Goal: Information Seeking & Learning: Learn about a topic

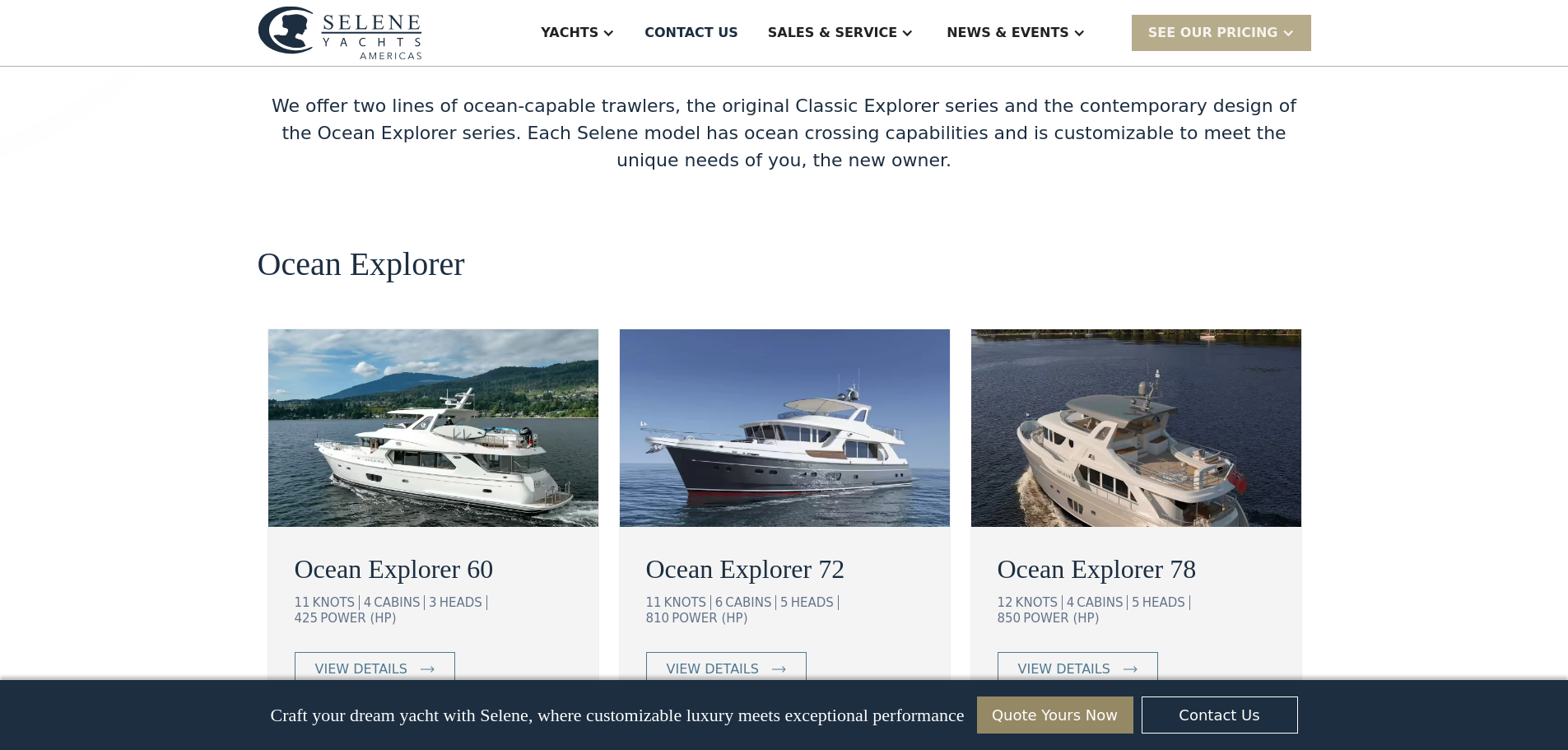
scroll to position [2798, 0]
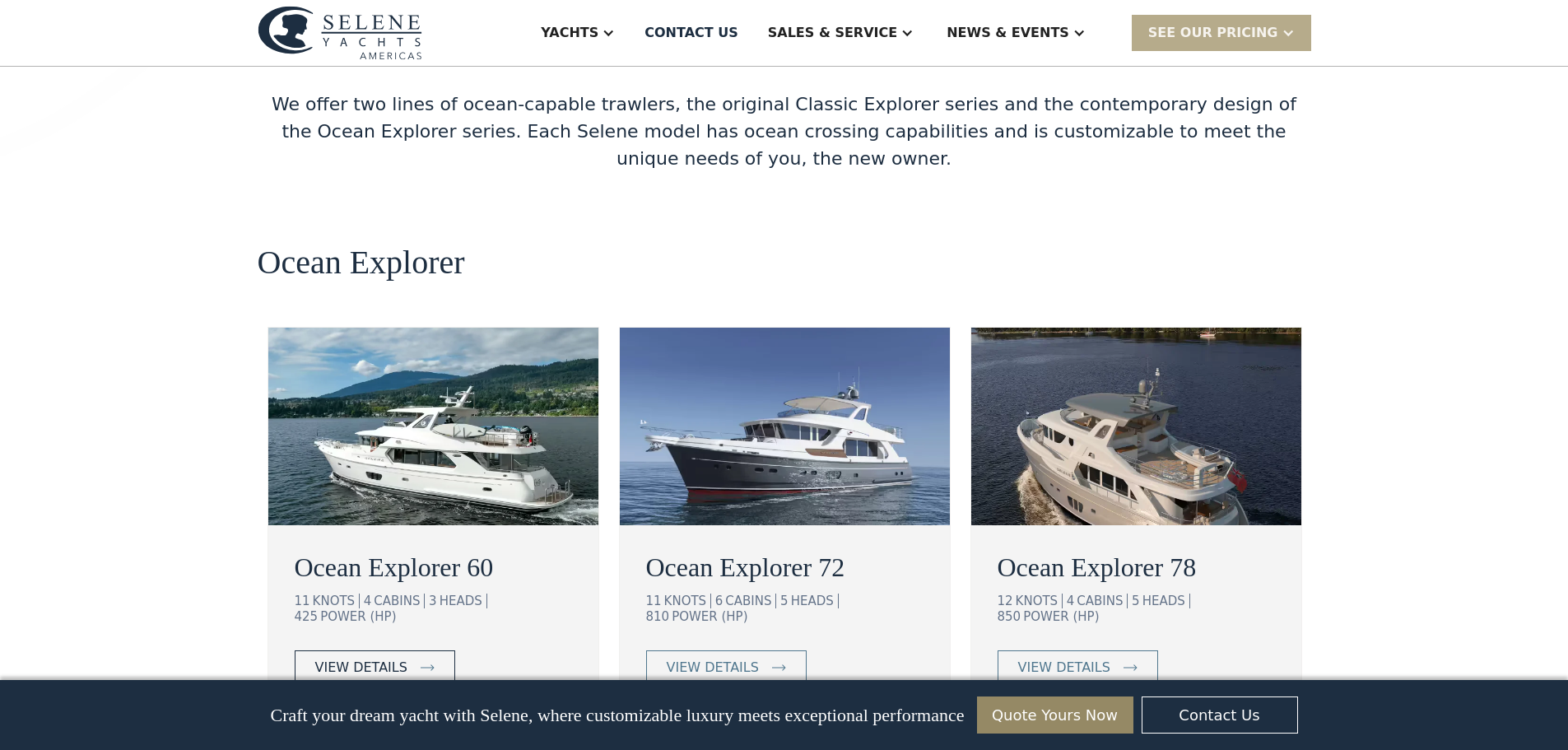
click at [398, 658] on div "view details" at bounding box center [362, 668] width 92 height 20
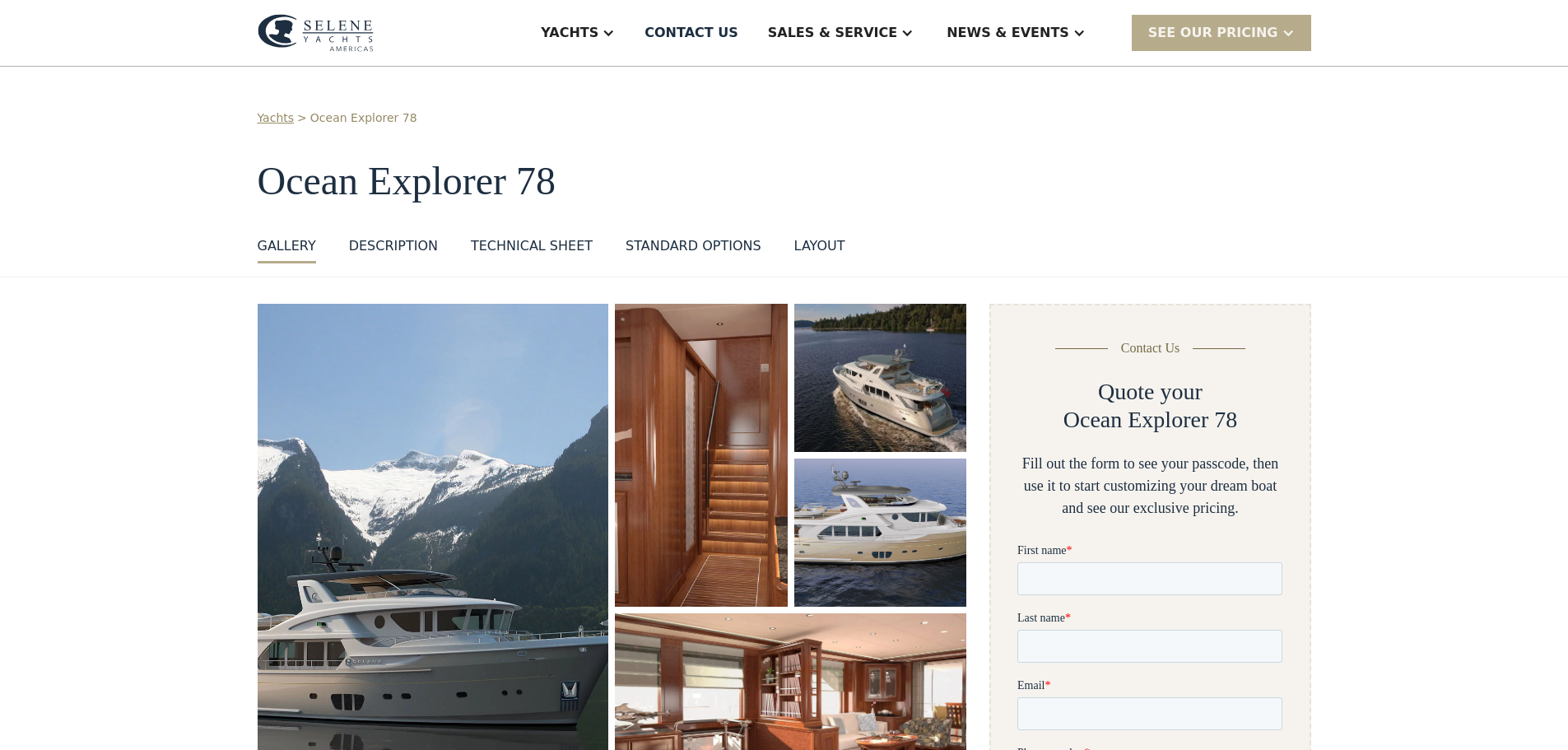
click at [573, 516] on img "open lightbox" at bounding box center [433, 557] width 352 height 506
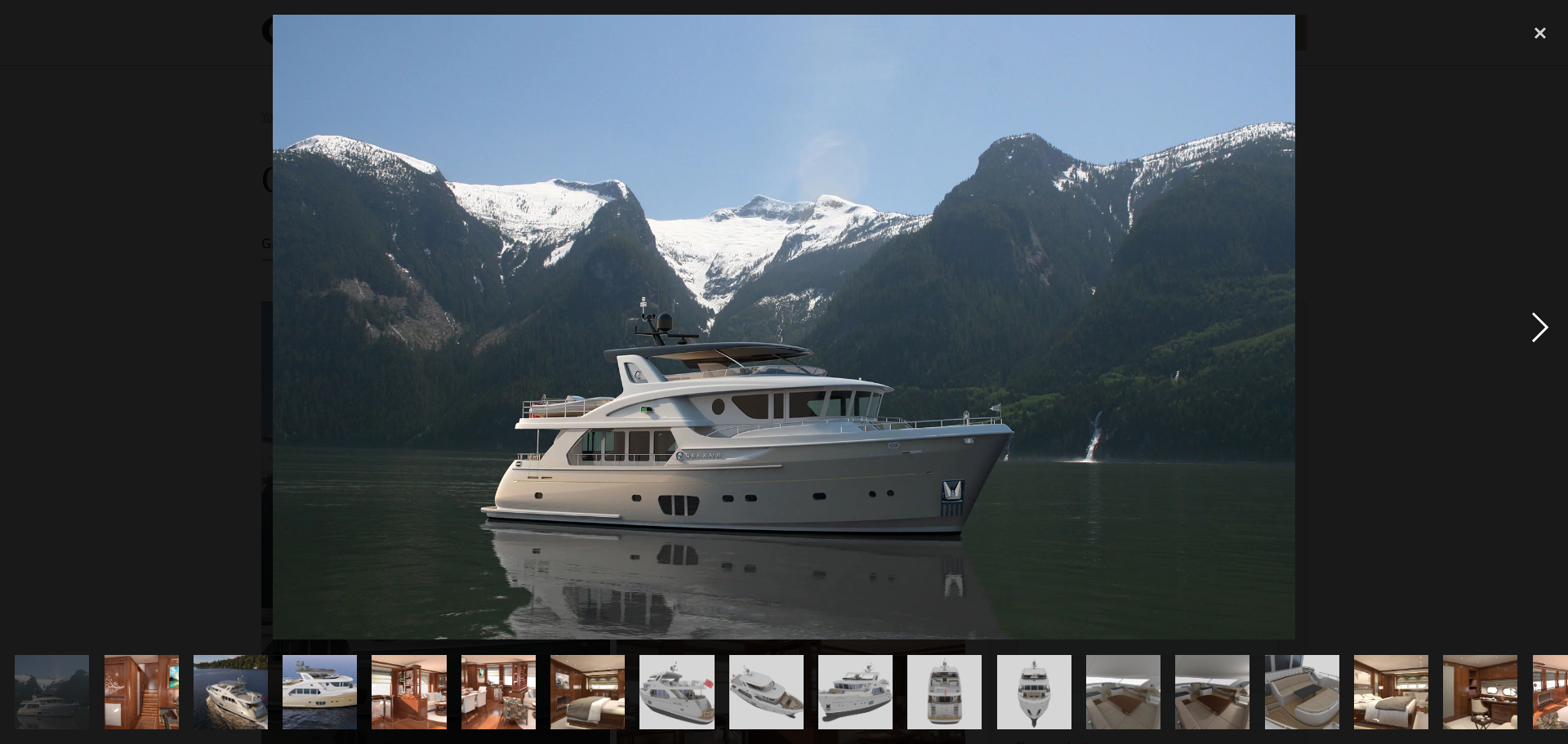
click at [1540, 326] on div "next image" at bounding box center [1540, 327] width 56 height 625
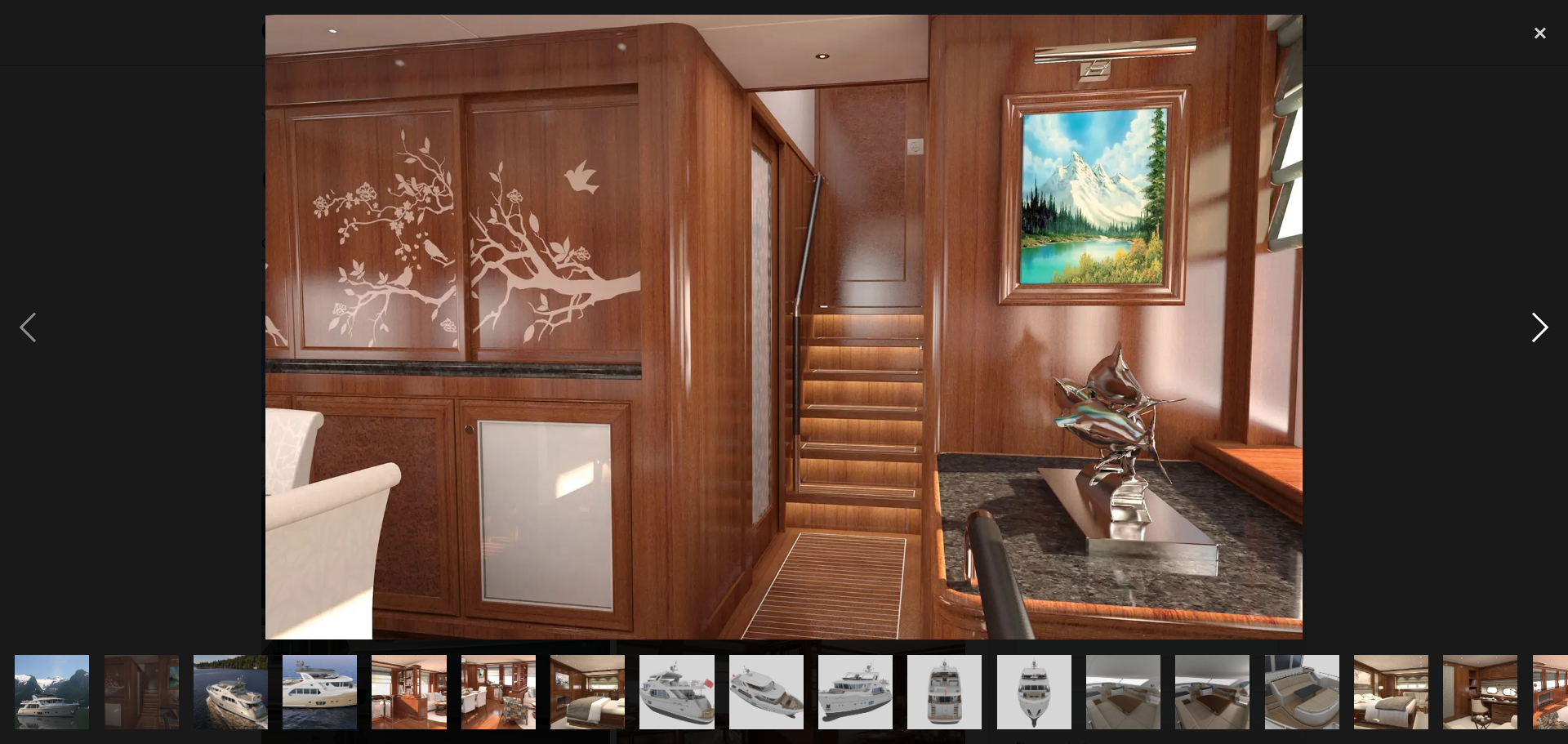
click at [1540, 326] on div "next image" at bounding box center [1540, 327] width 56 height 625
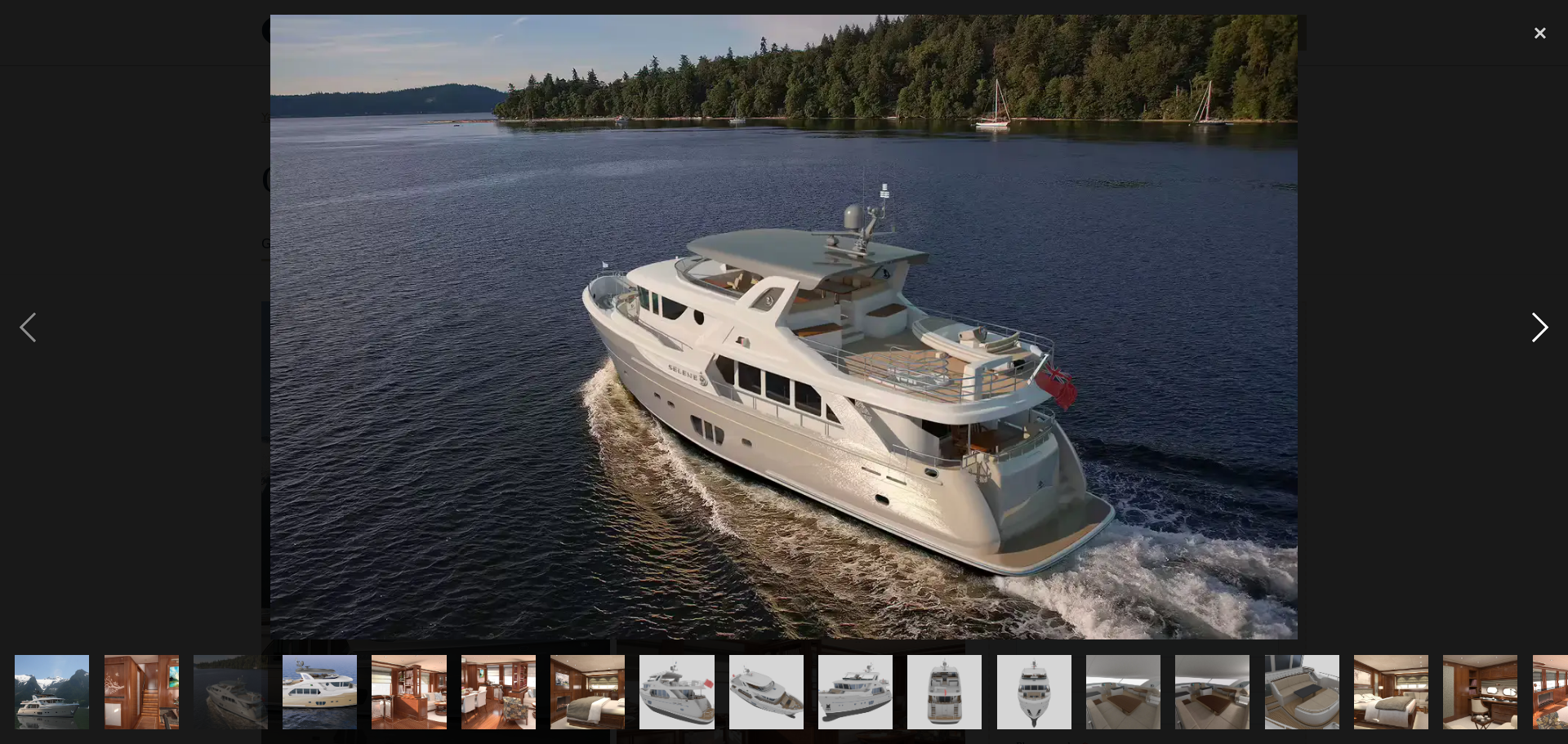
click at [1540, 326] on div "next image" at bounding box center [1540, 327] width 56 height 625
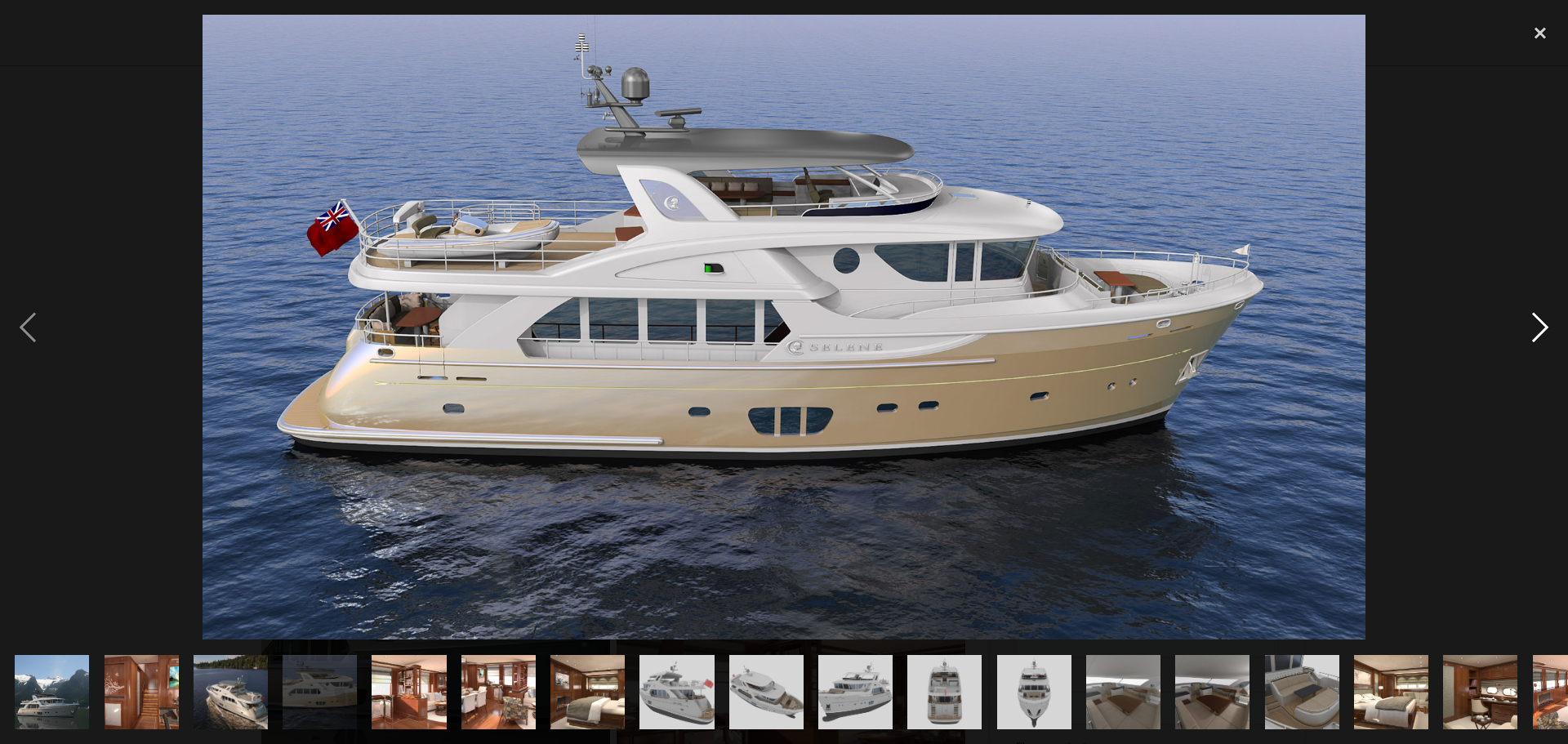
click at [1540, 326] on div "next image" at bounding box center [1540, 327] width 56 height 625
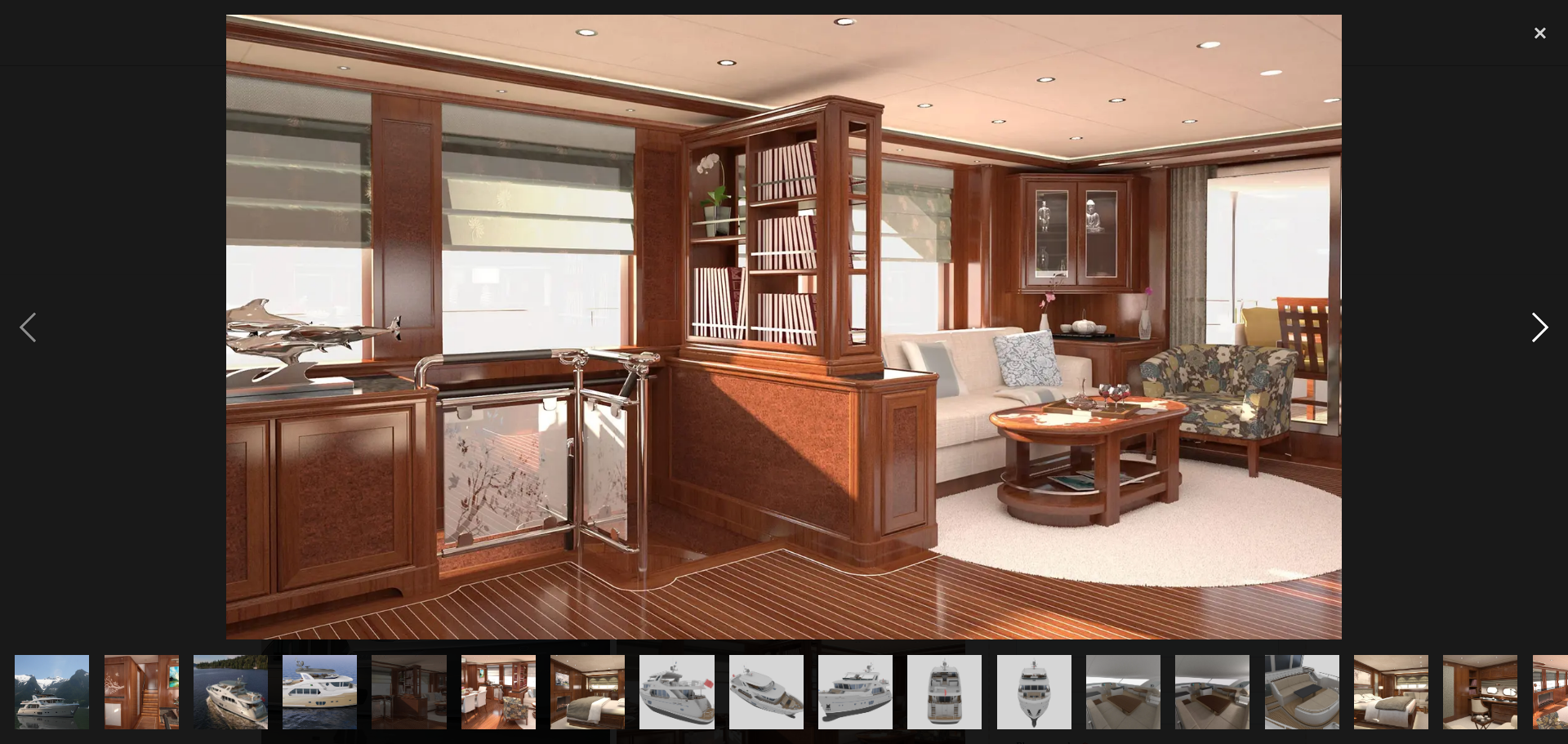
click at [1540, 326] on div "next image" at bounding box center [1540, 327] width 56 height 625
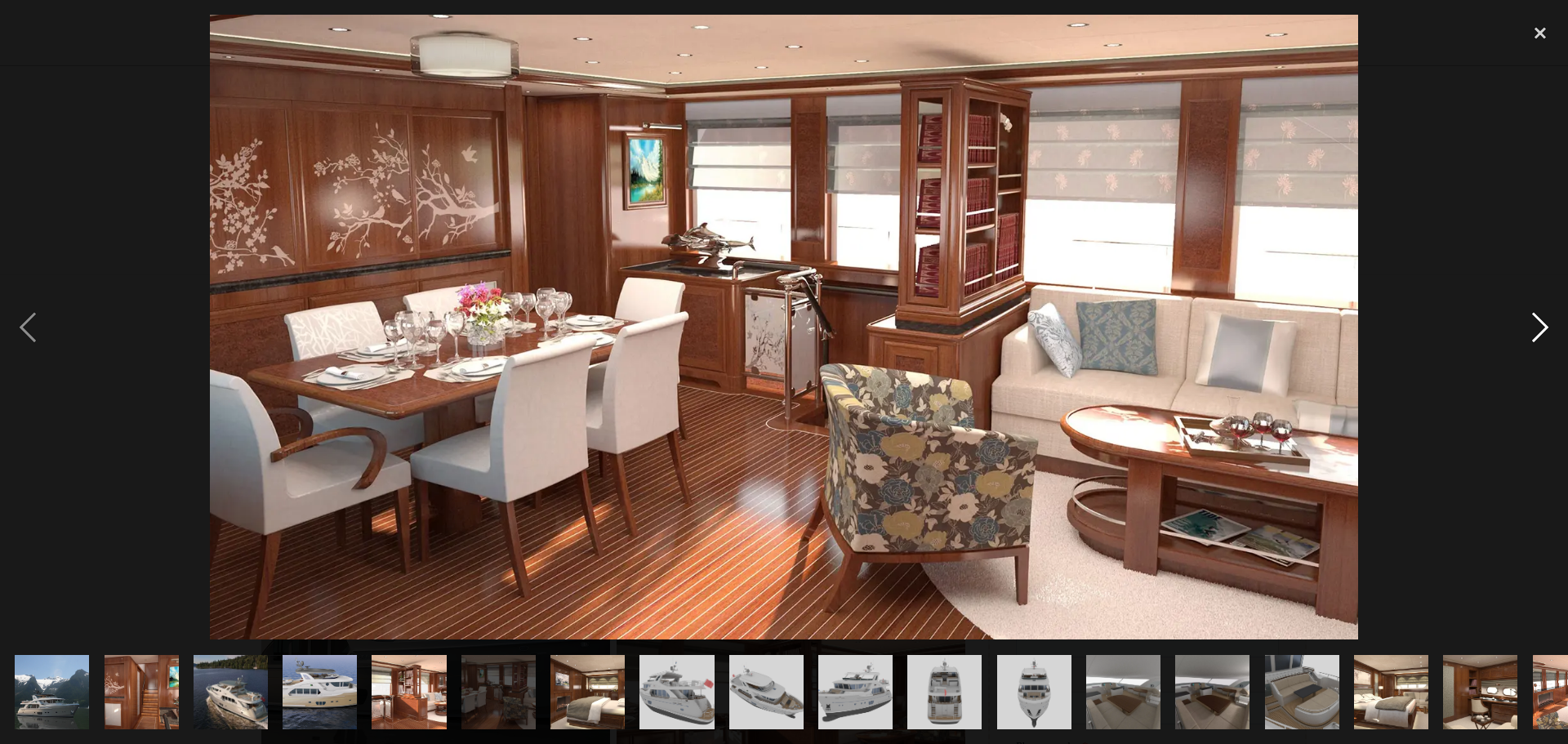
click at [1540, 326] on div "next image" at bounding box center [1540, 327] width 56 height 625
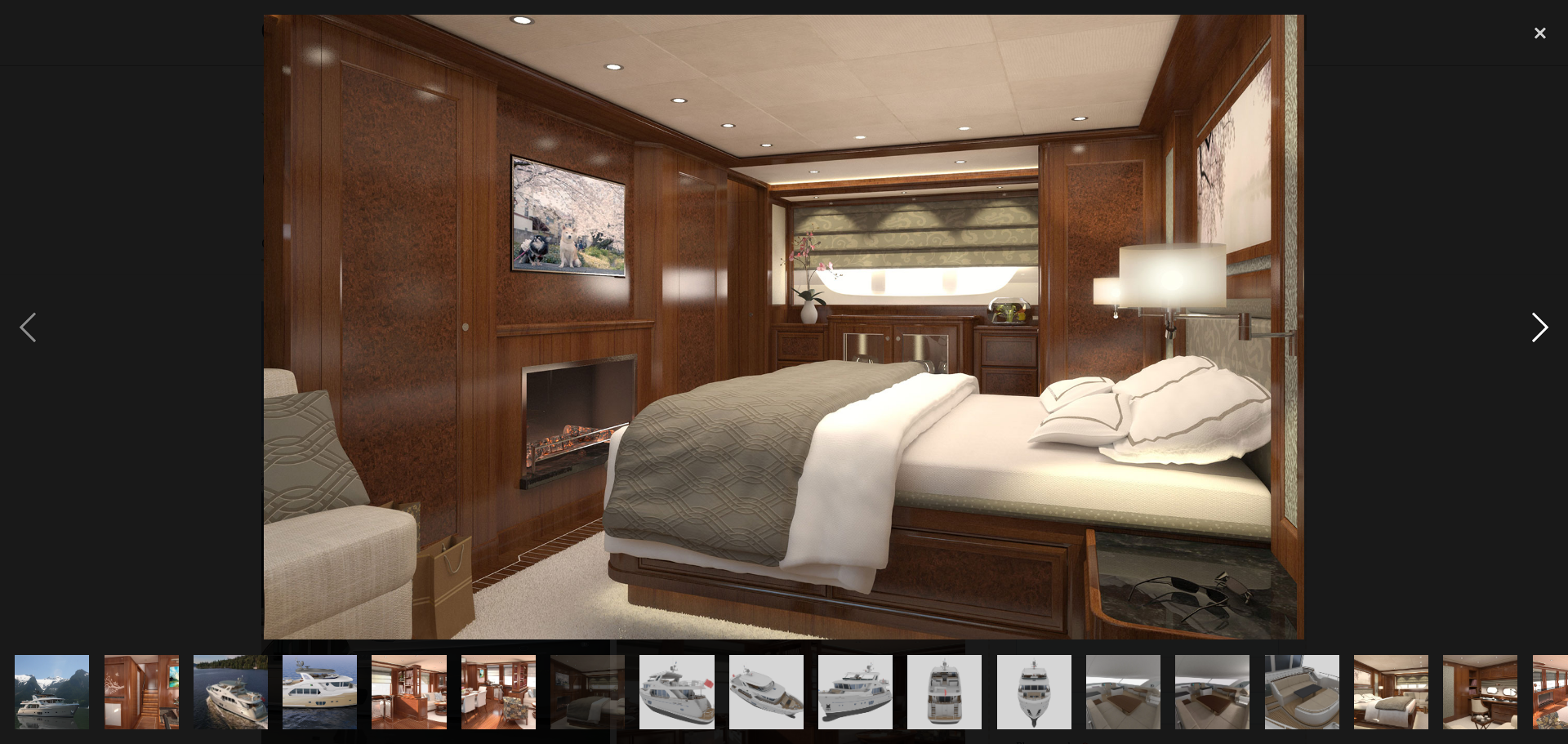
click at [1540, 326] on div "next image" at bounding box center [1540, 327] width 56 height 625
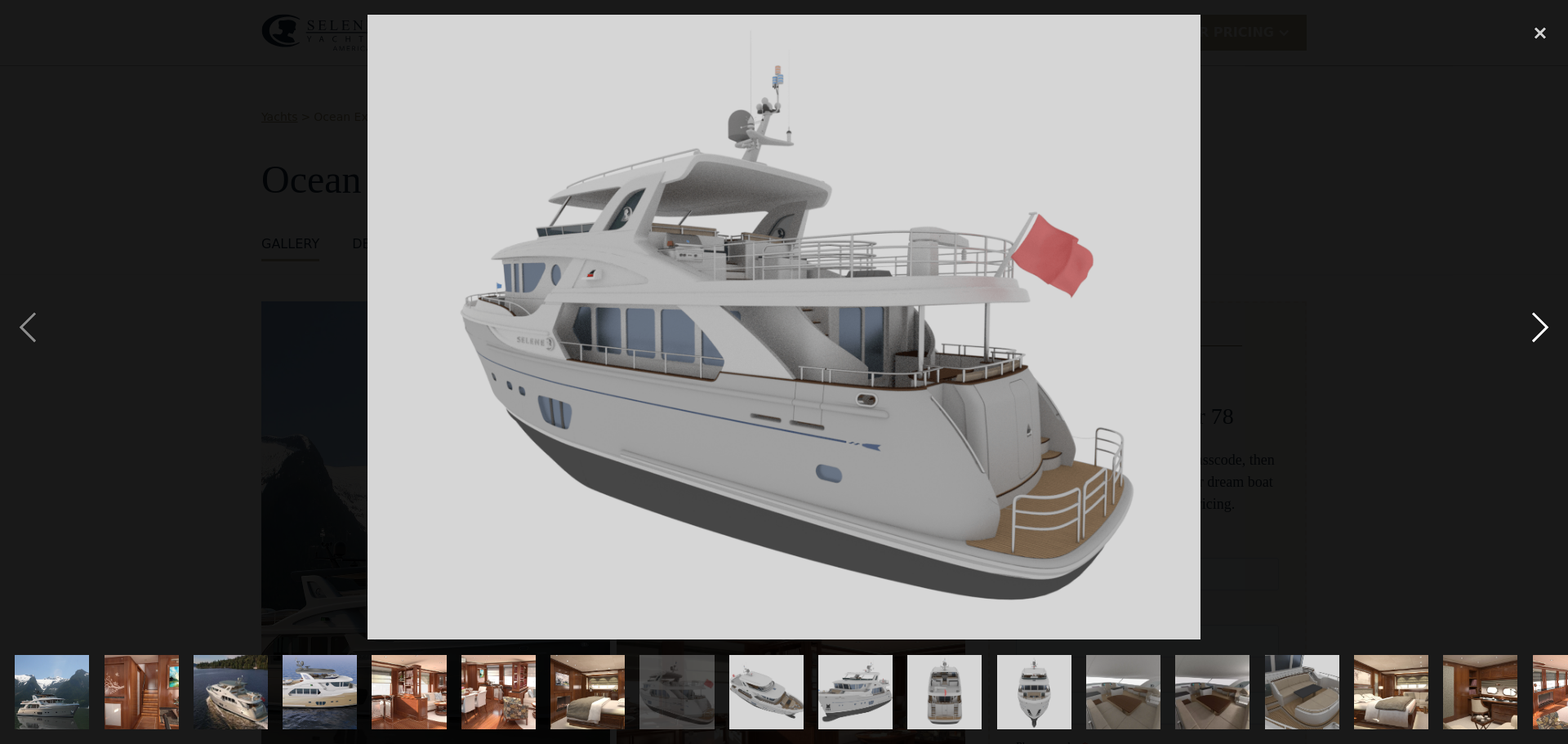
click at [1540, 326] on div "next image" at bounding box center [1540, 327] width 56 height 625
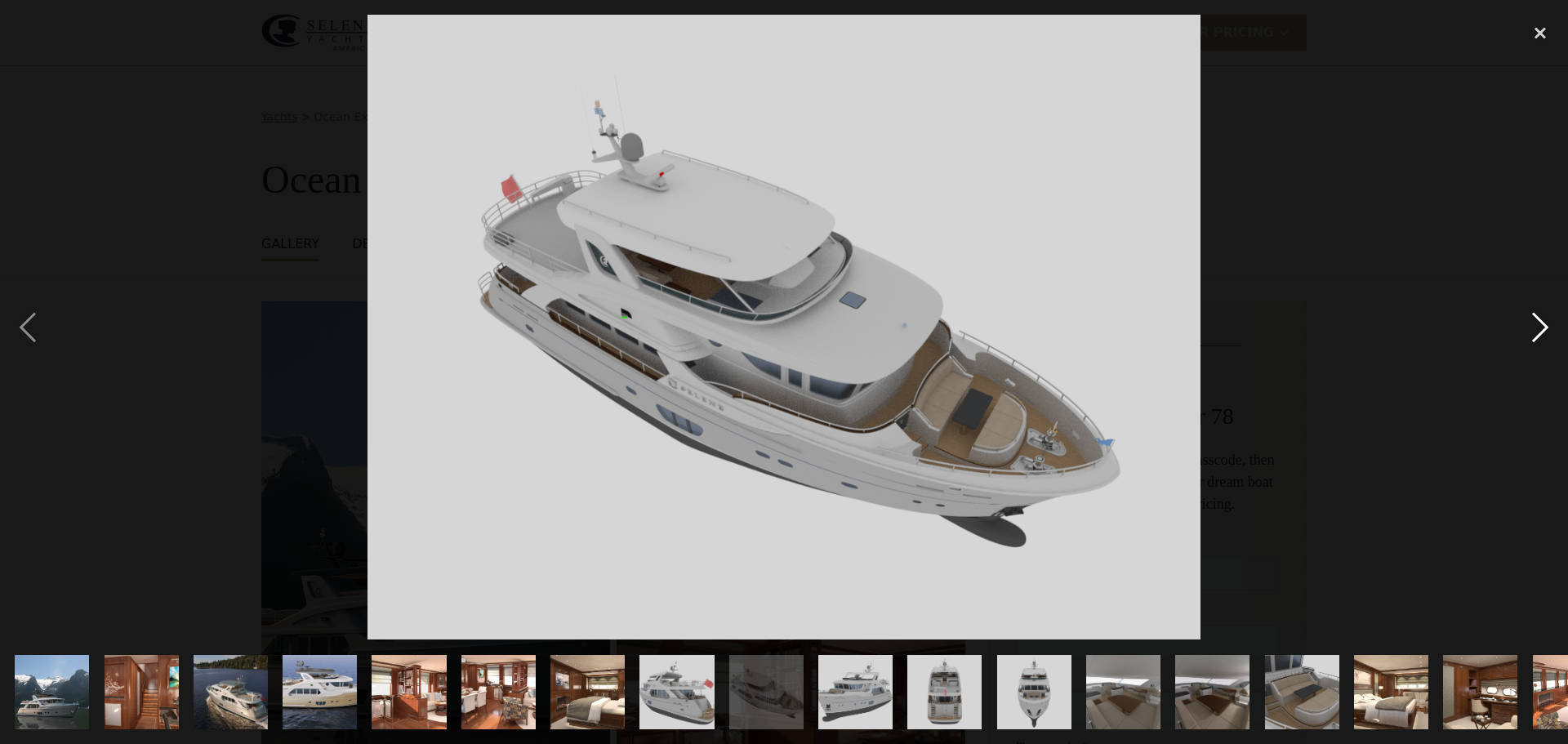
click at [1540, 326] on div "next image" at bounding box center [1540, 327] width 56 height 625
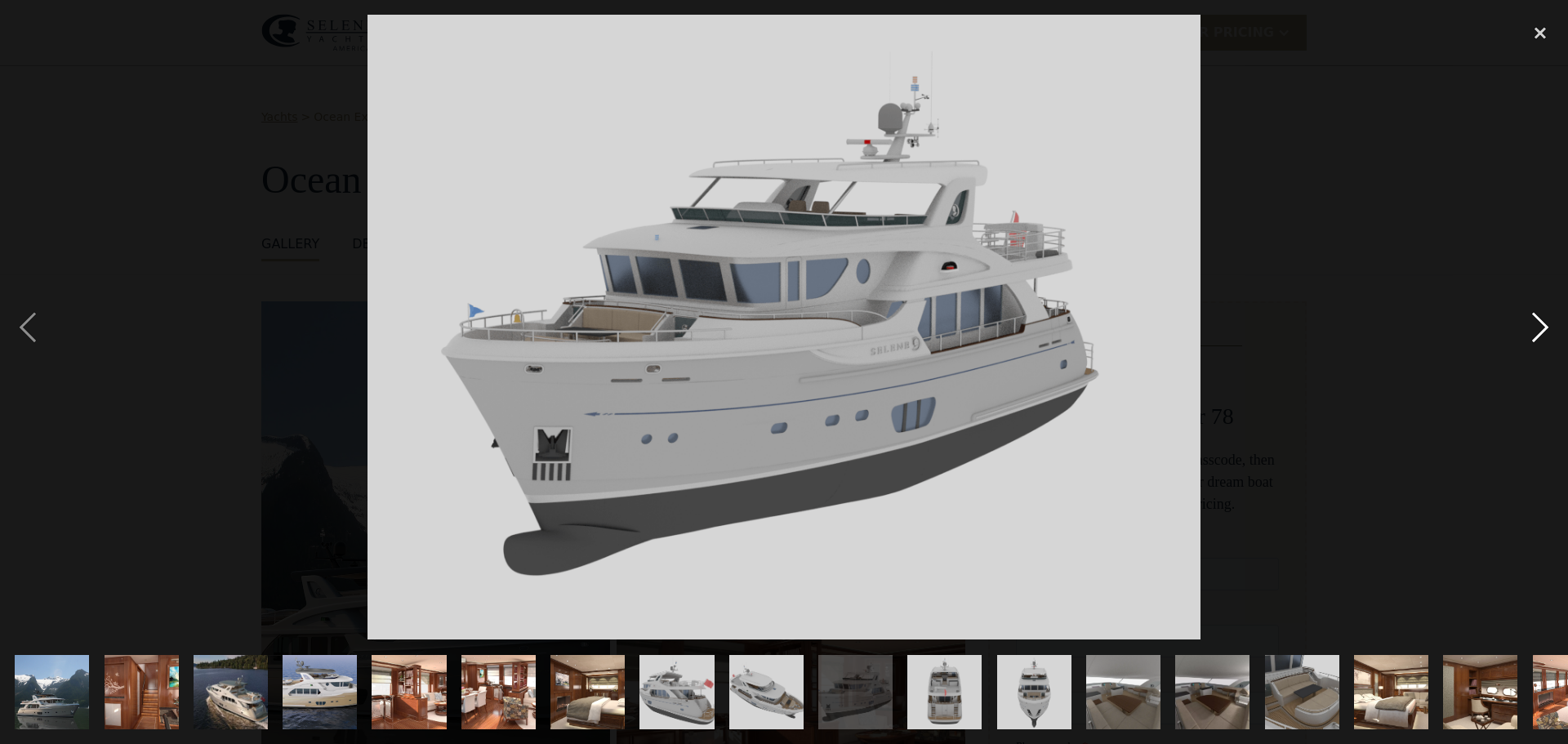
click at [1540, 326] on div "next image" at bounding box center [1540, 327] width 56 height 625
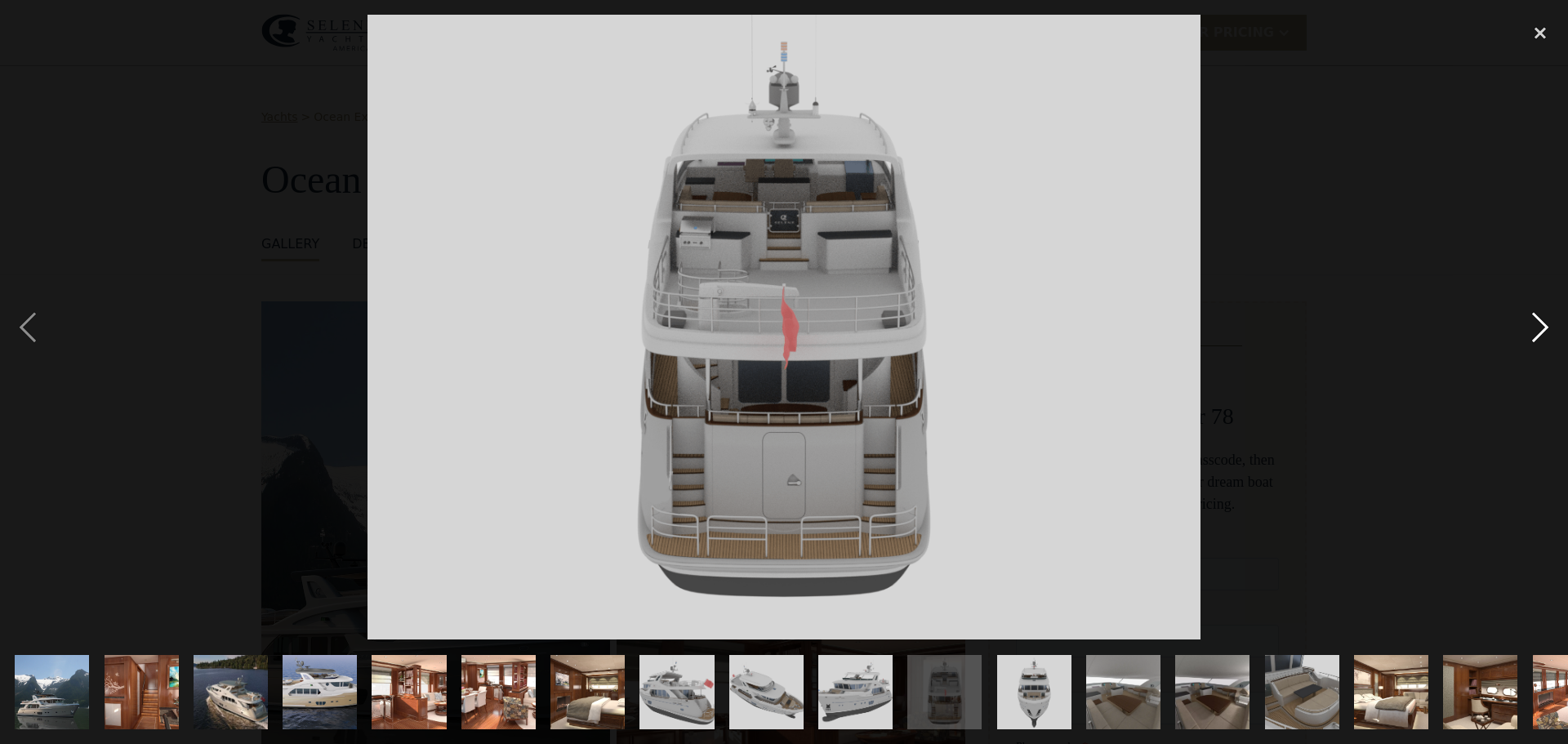
click at [1540, 326] on div "next image" at bounding box center [1540, 327] width 56 height 625
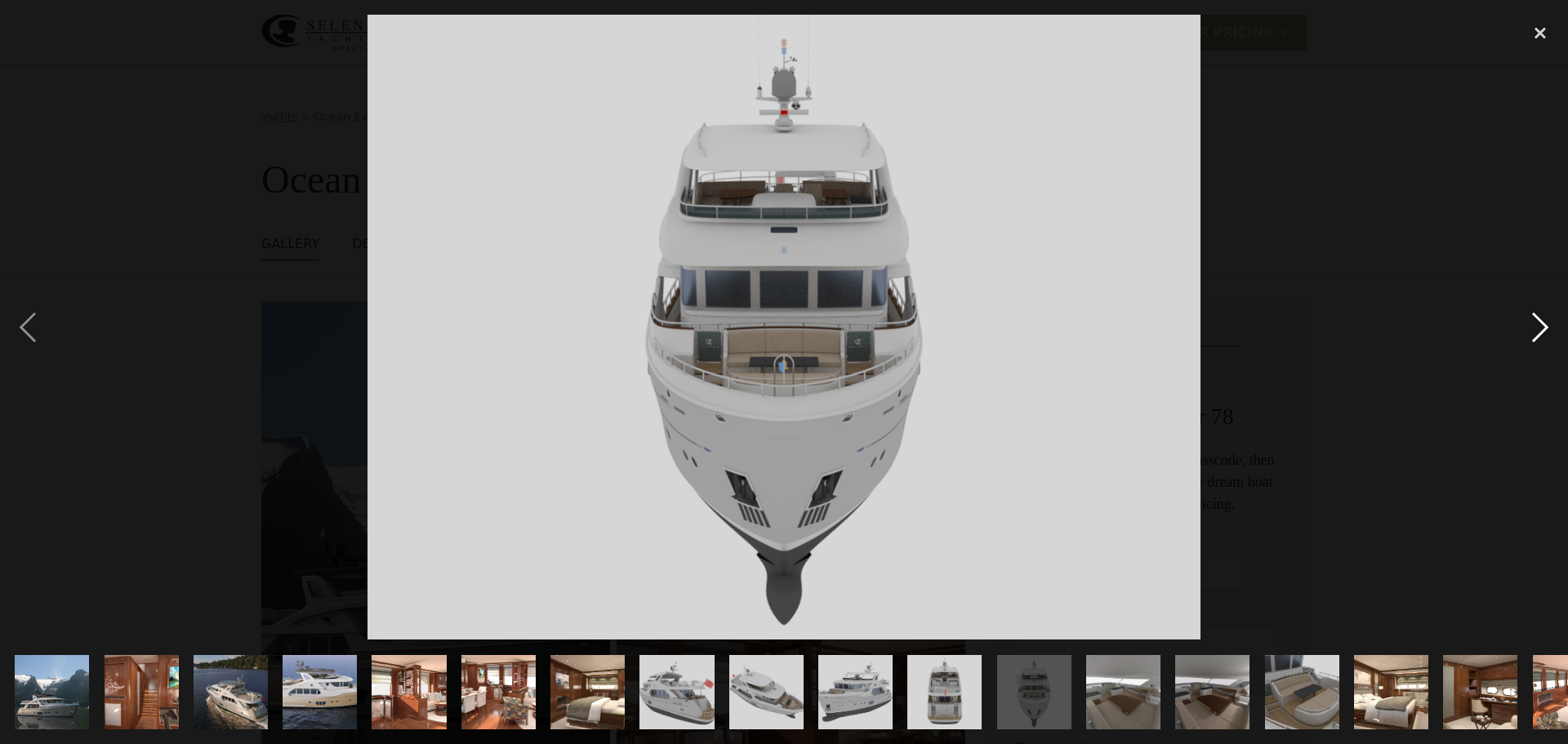
click at [1540, 326] on div "next image" at bounding box center [1540, 327] width 56 height 625
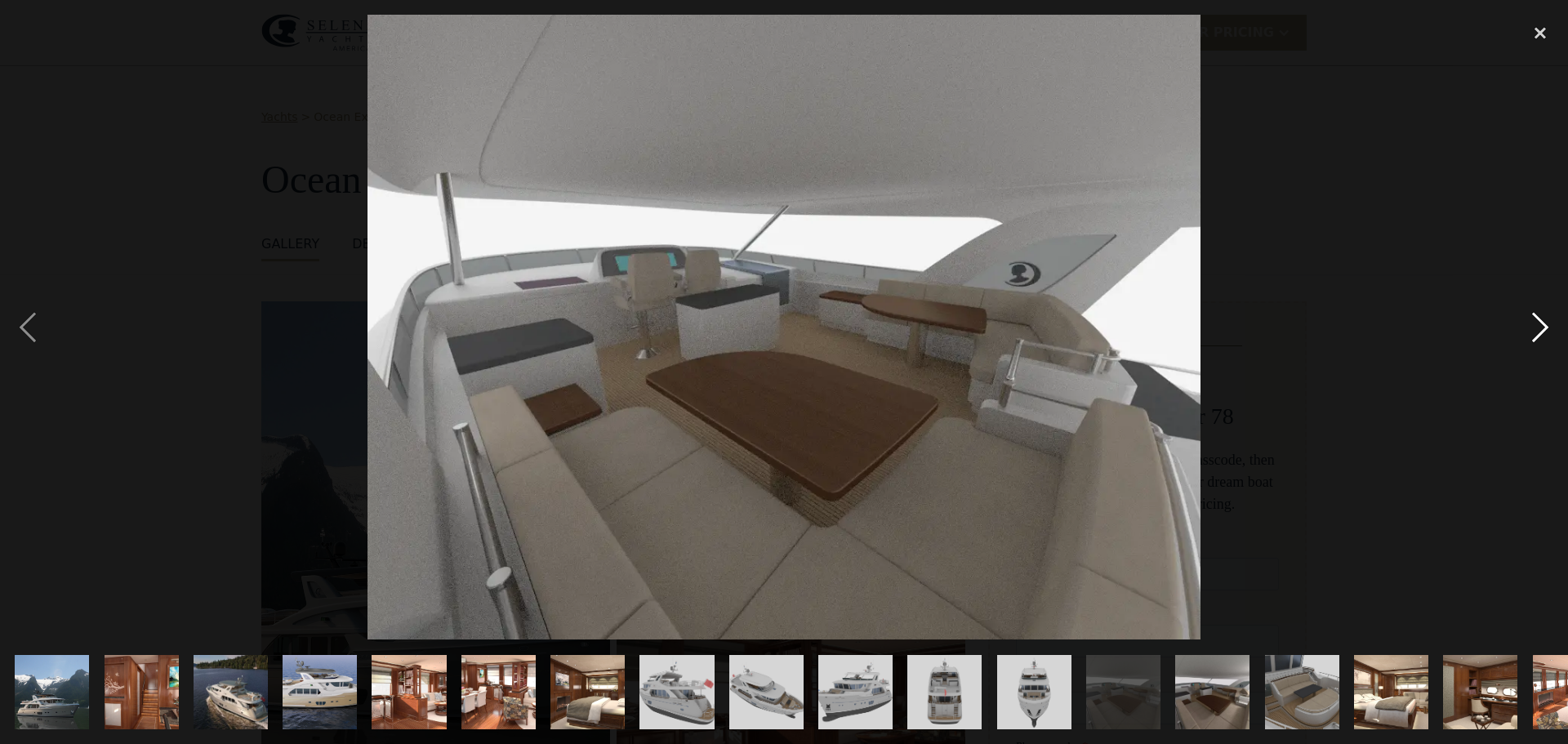
click at [1540, 326] on div "next image" at bounding box center [1540, 327] width 56 height 625
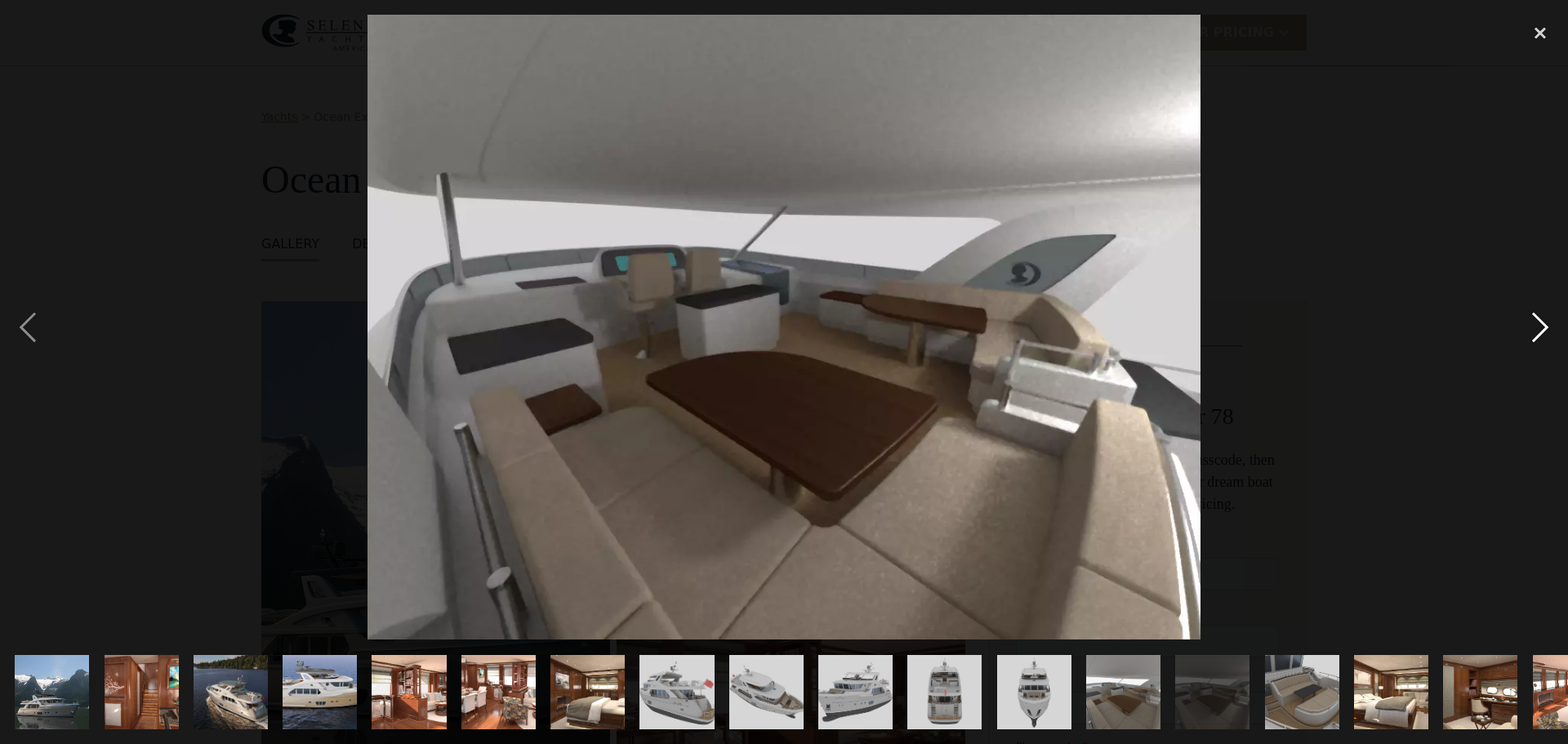
click at [1540, 326] on div "next image" at bounding box center [1540, 327] width 56 height 625
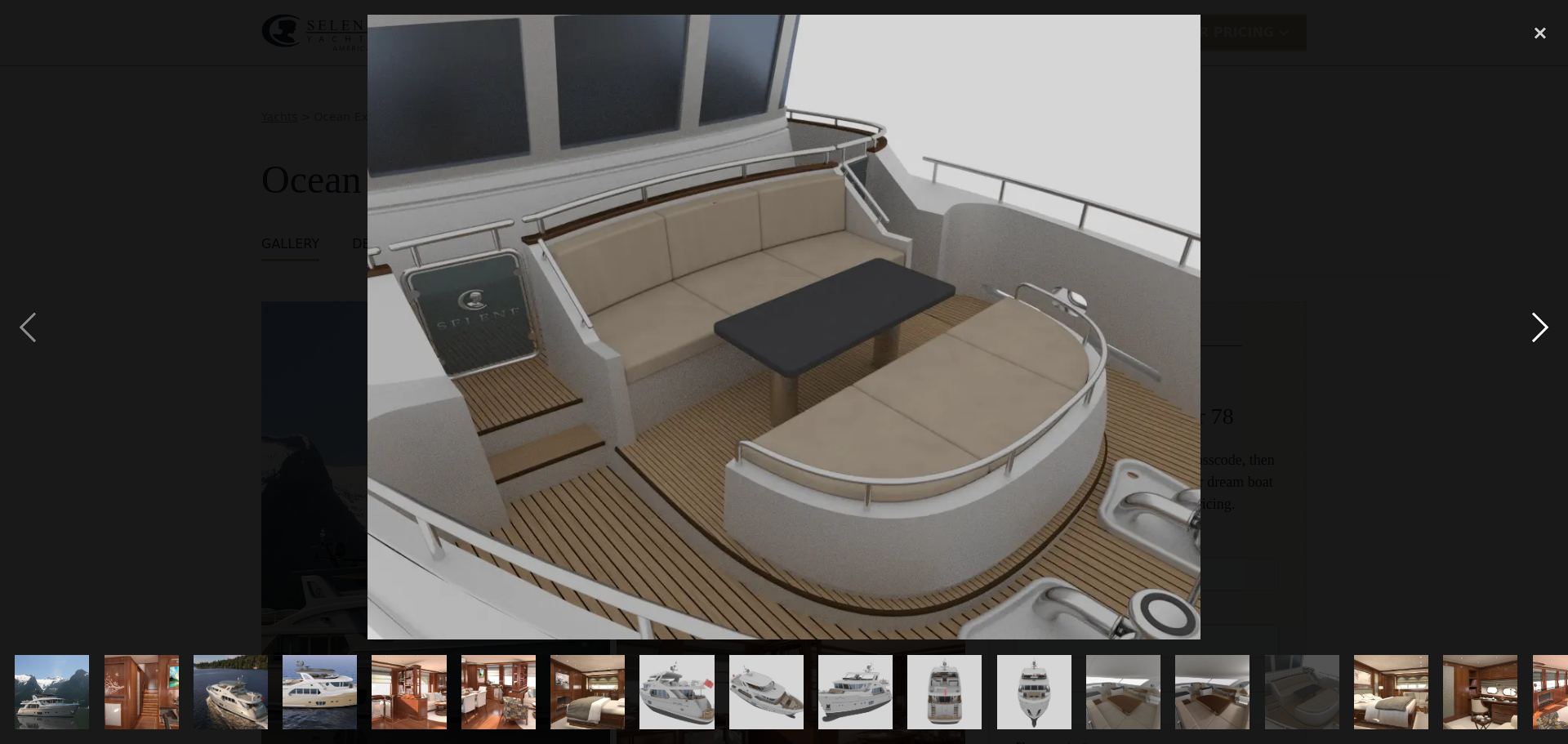
click at [1540, 326] on div "next image" at bounding box center [1540, 327] width 56 height 625
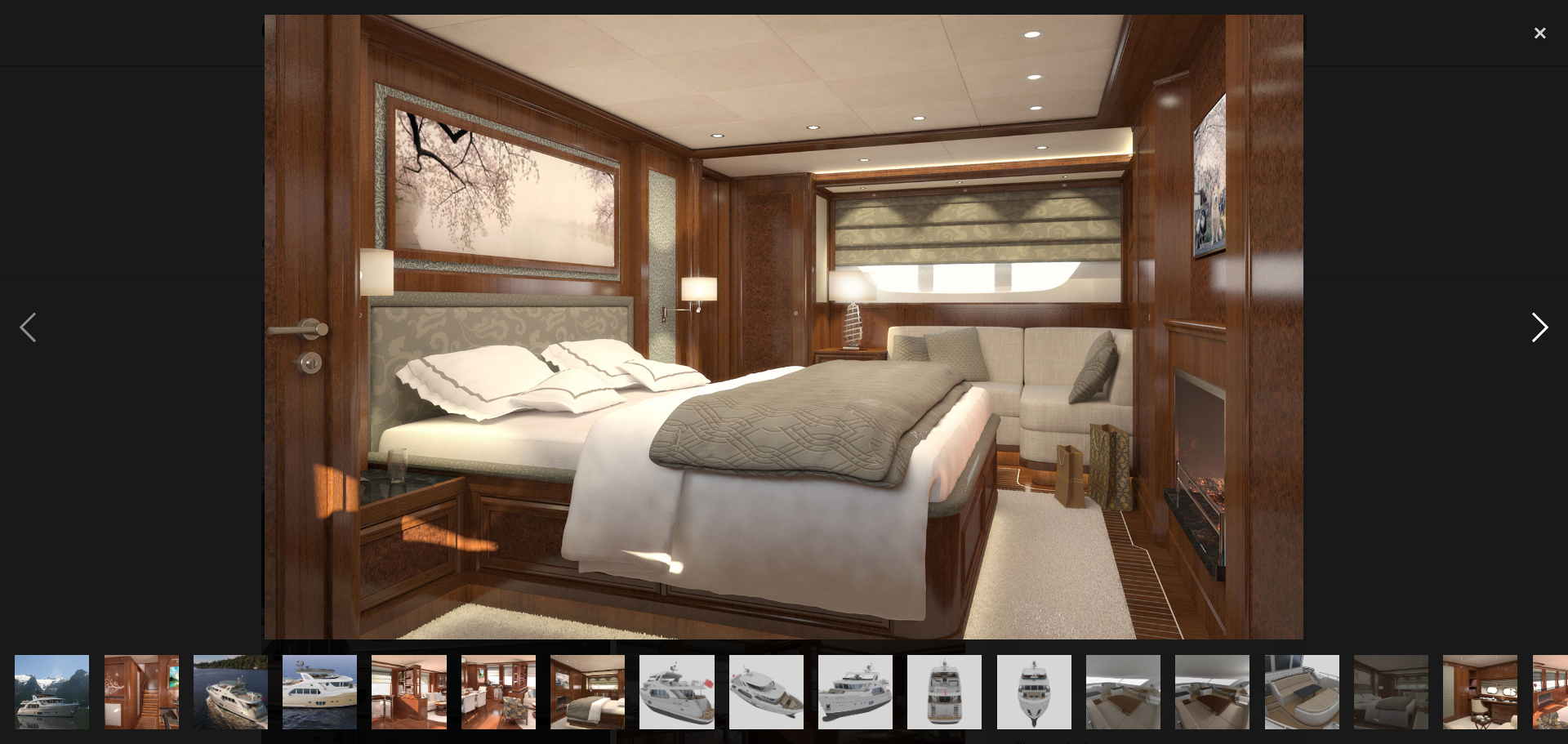
click at [1540, 326] on div "next image" at bounding box center [1540, 327] width 56 height 625
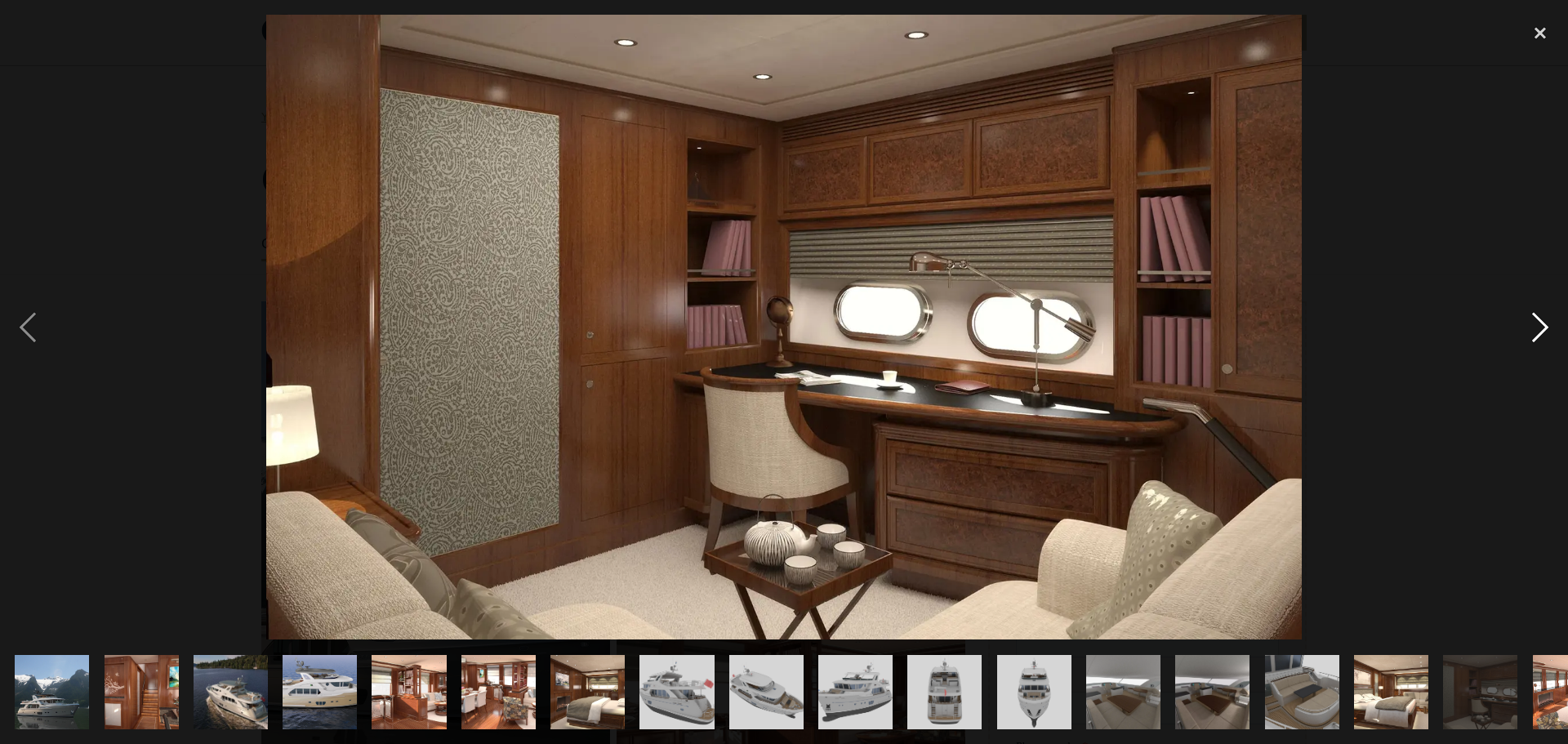
click at [1540, 326] on div "next image" at bounding box center [1540, 327] width 56 height 625
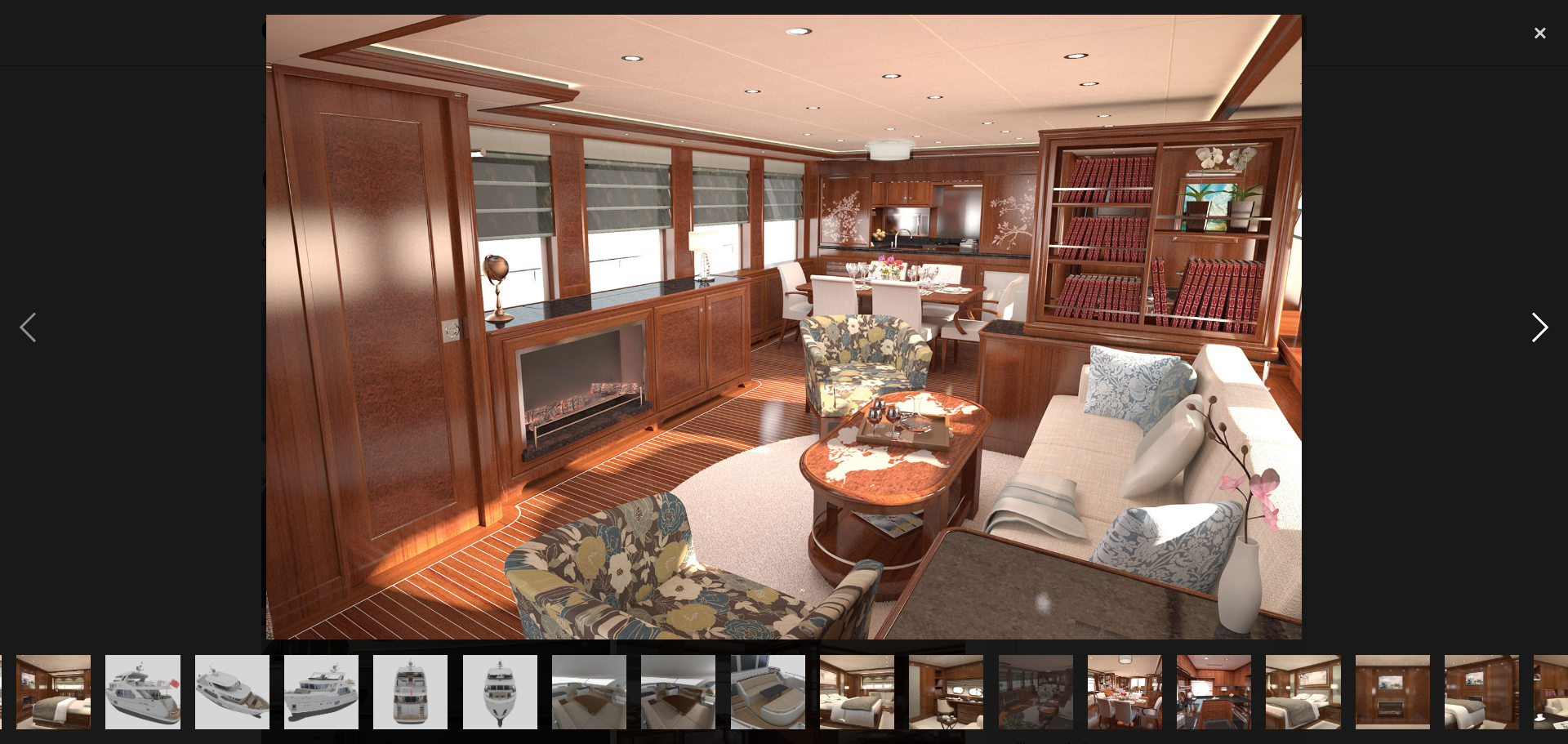
scroll to position [0, 679]
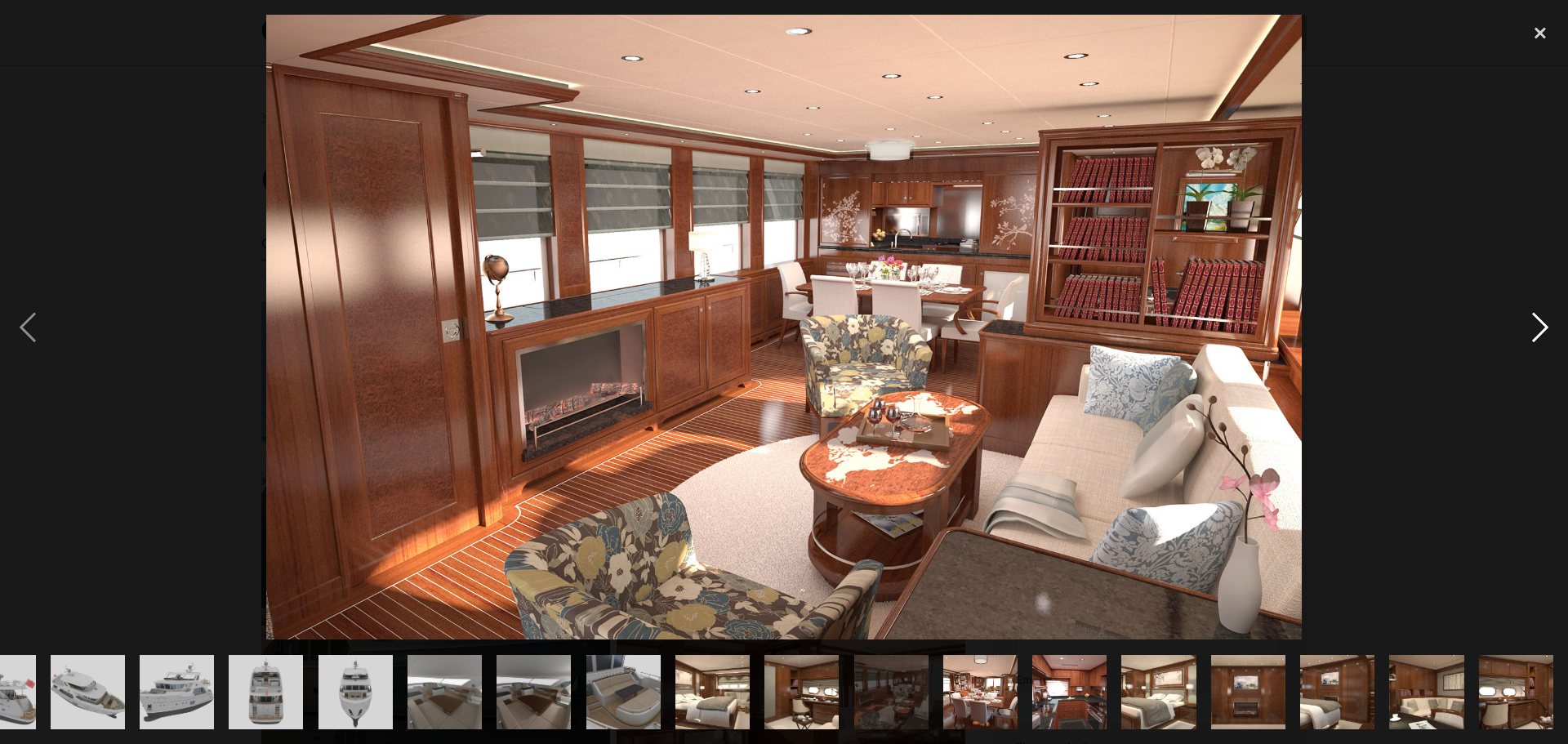
click at [1540, 326] on div "next image" at bounding box center [1540, 327] width 56 height 625
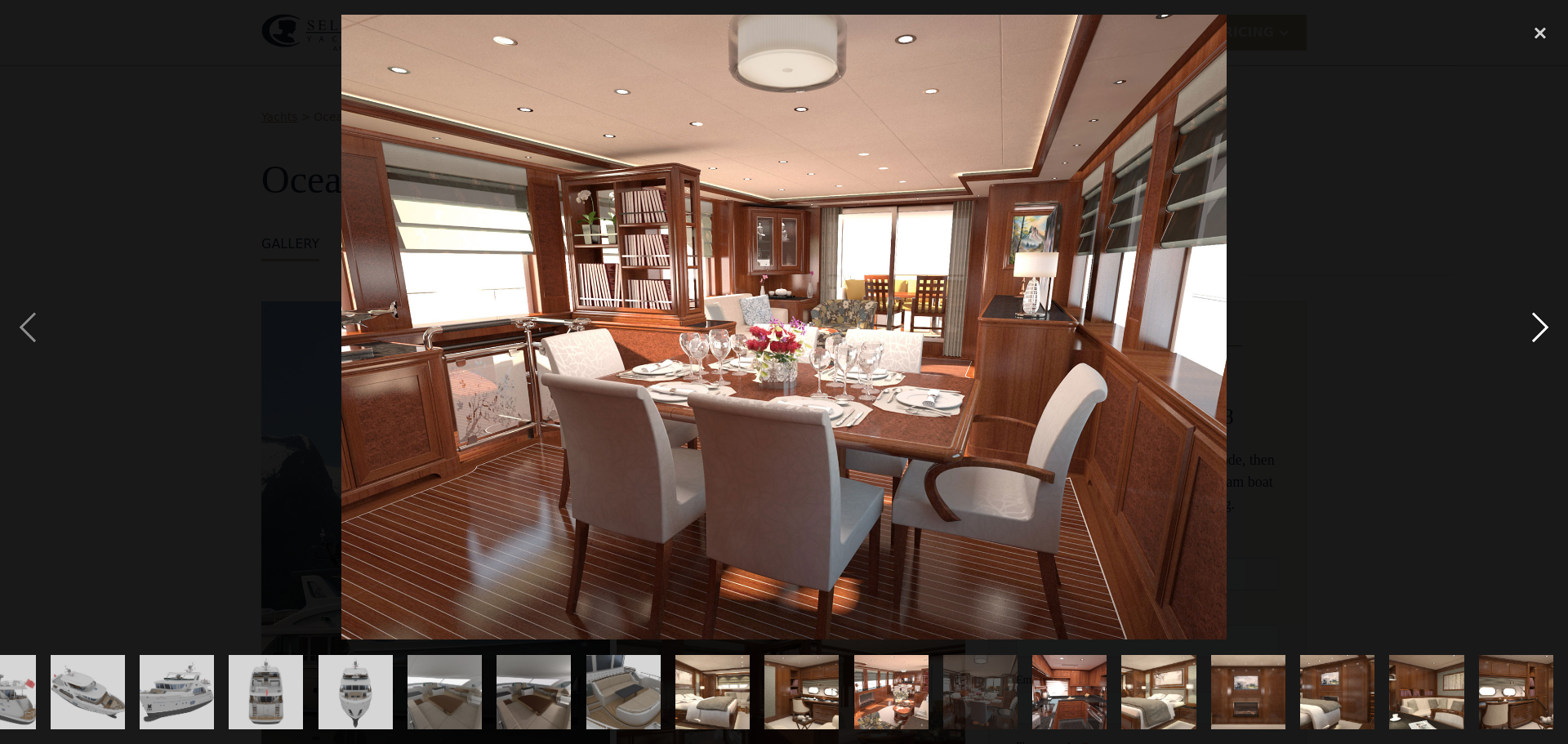
click at [1540, 326] on div "next image" at bounding box center [1540, 327] width 56 height 625
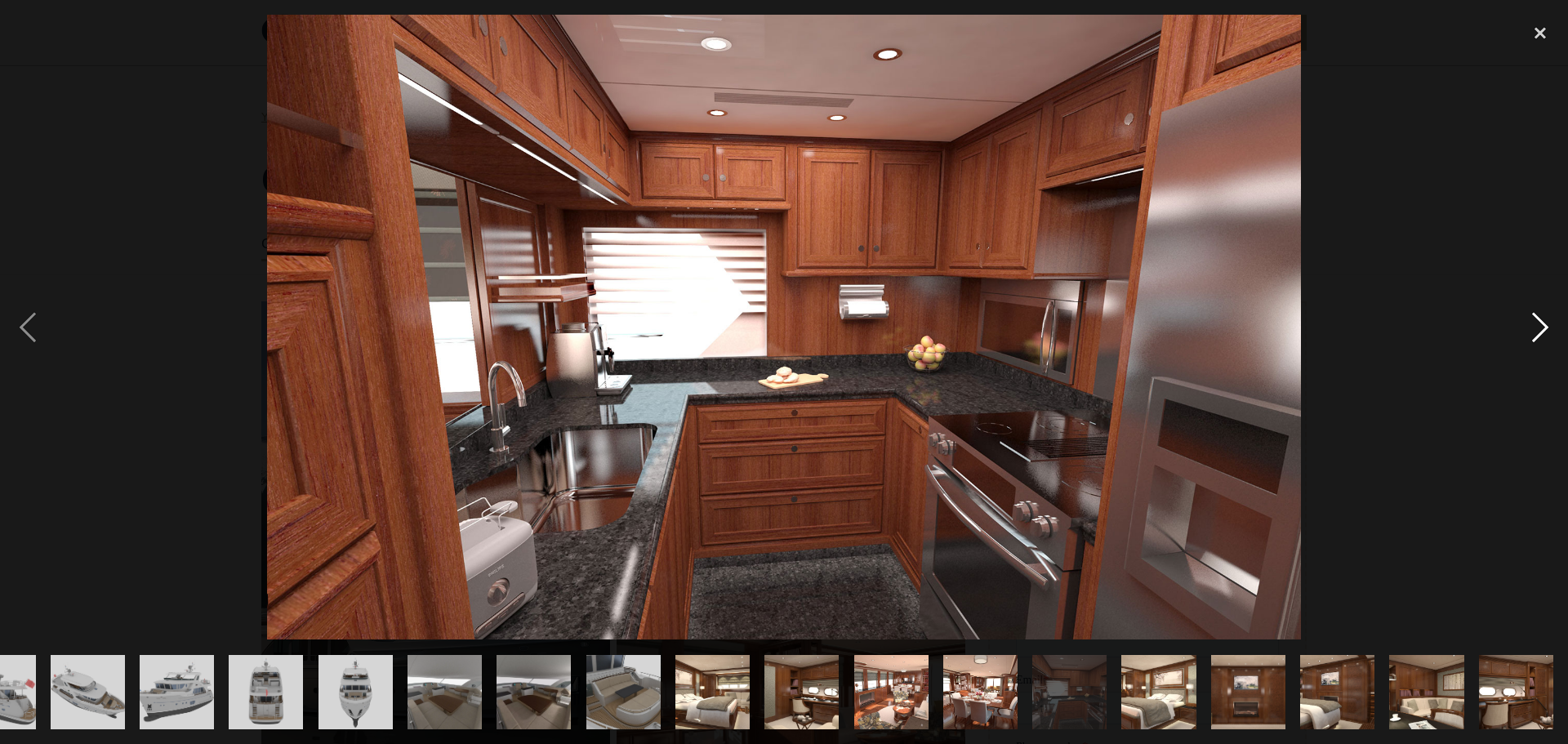
click at [1540, 326] on div "next image" at bounding box center [1540, 327] width 56 height 625
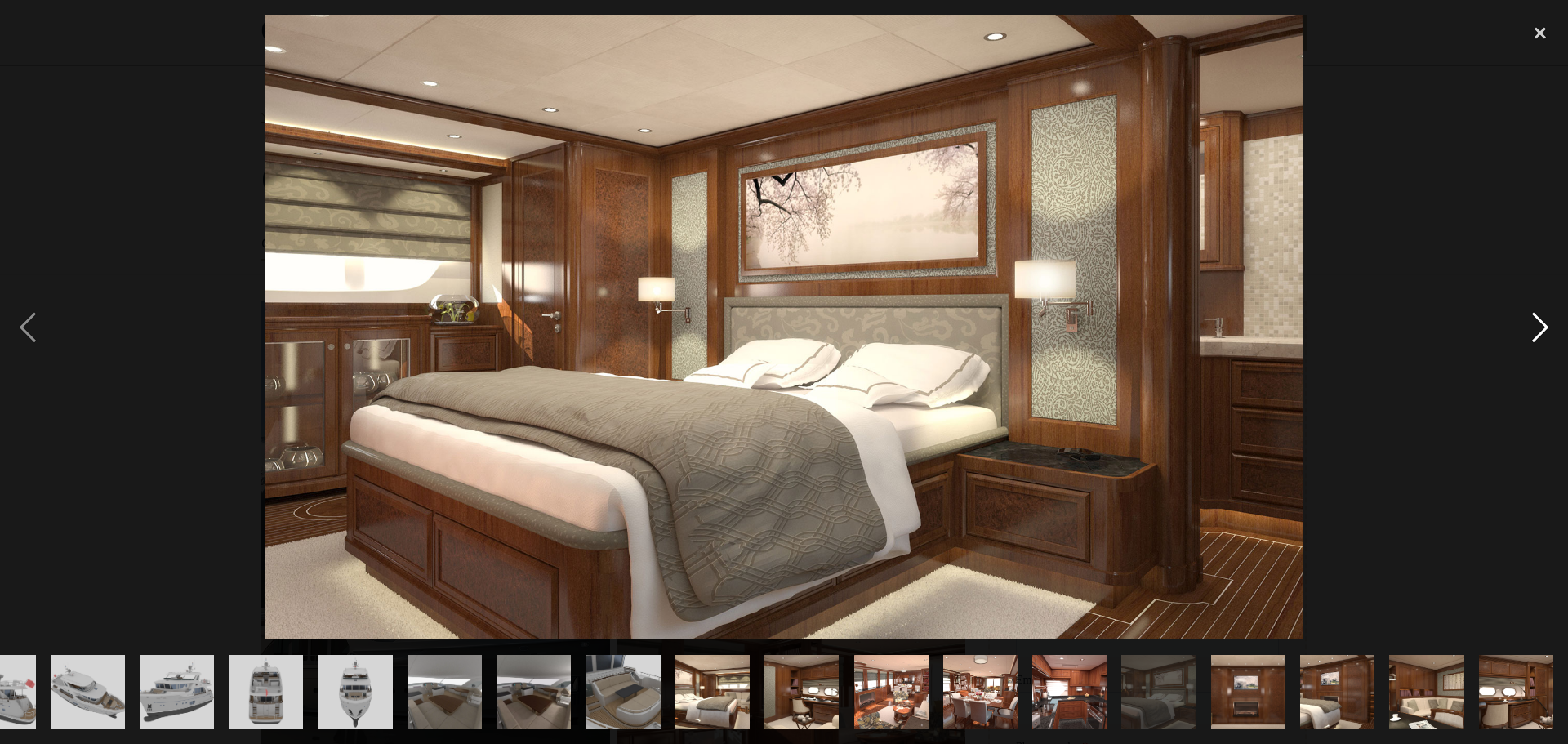
click at [1540, 326] on div "next image" at bounding box center [1540, 327] width 56 height 625
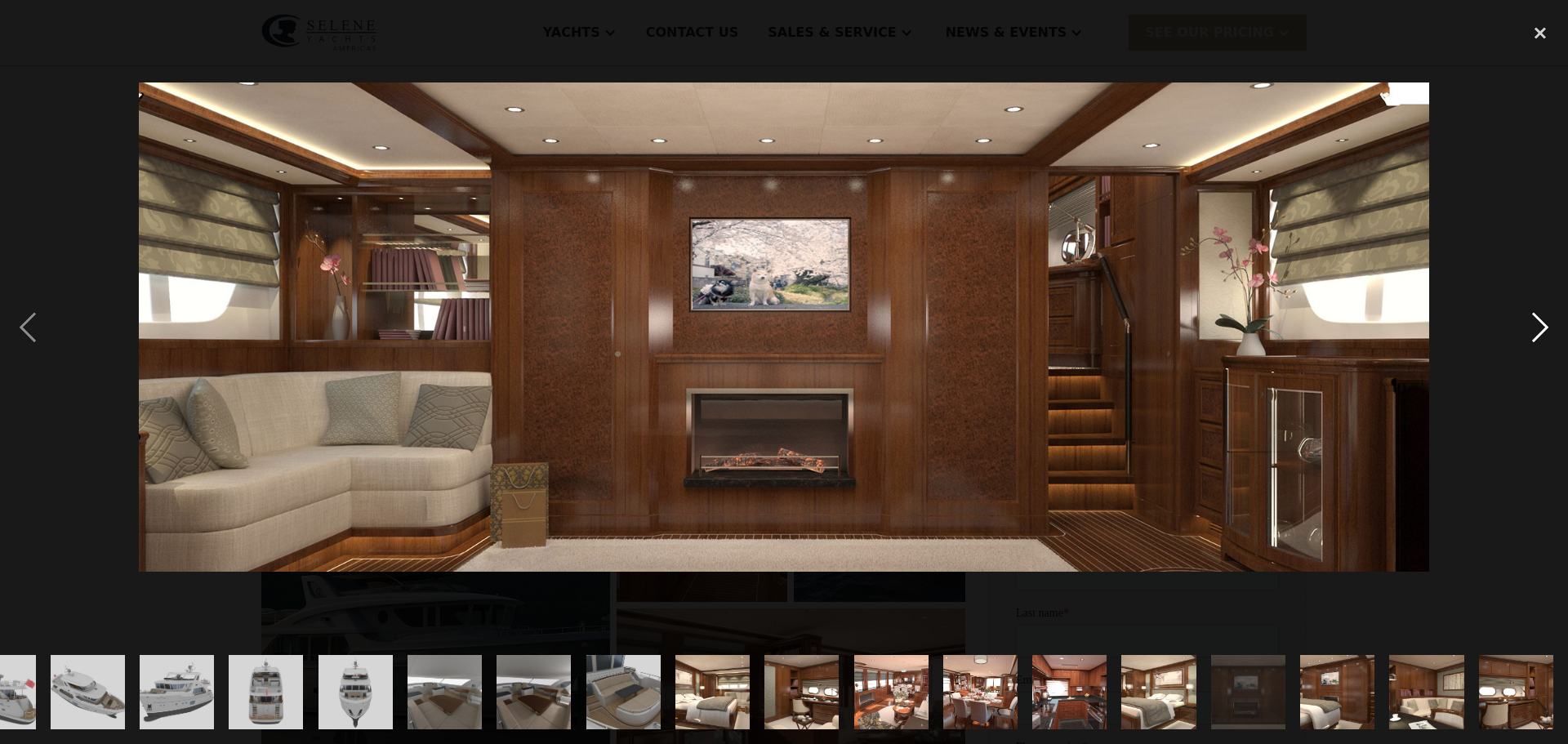
click at [1540, 326] on div "next image" at bounding box center [1540, 327] width 56 height 625
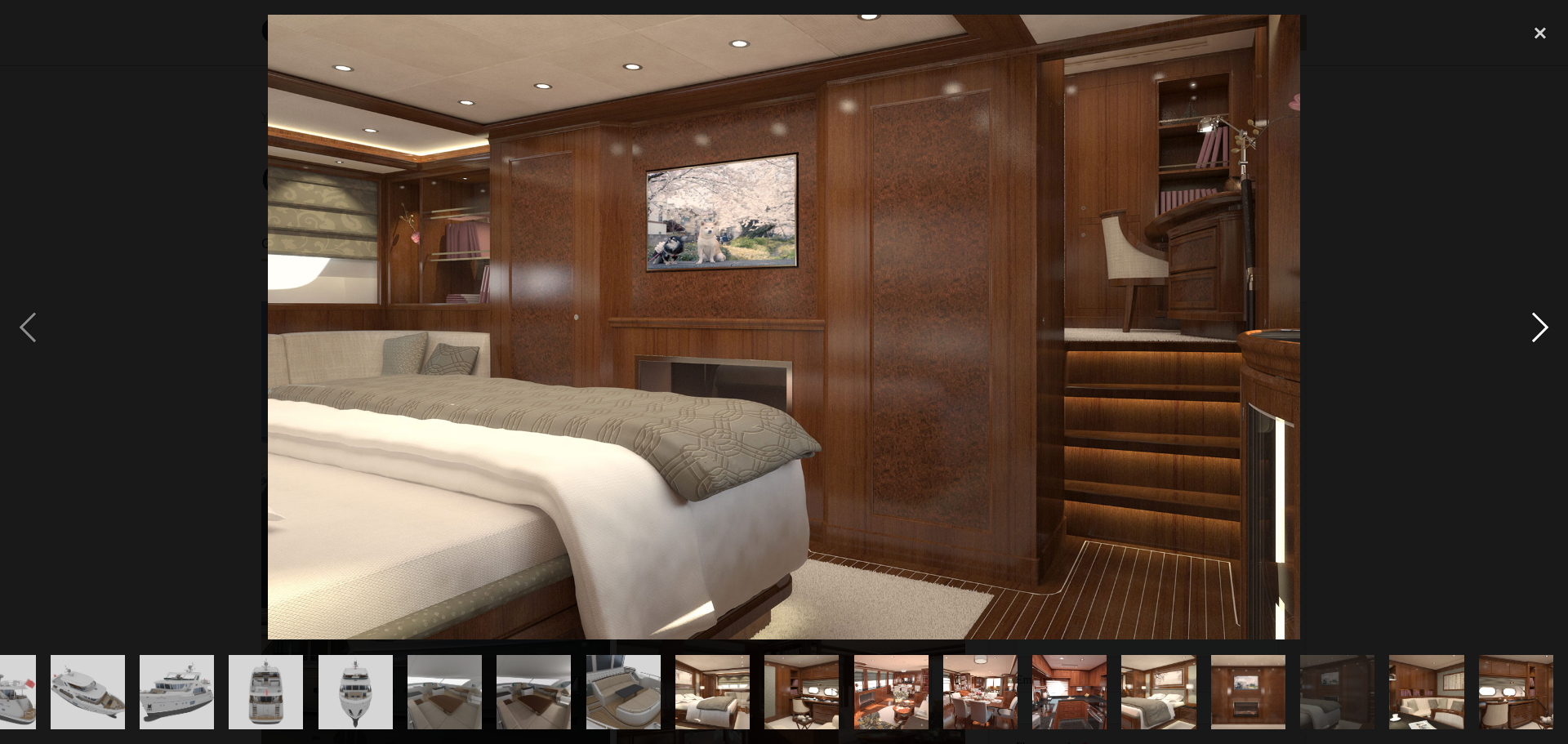
click at [1540, 326] on div "next image" at bounding box center [1540, 327] width 56 height 625
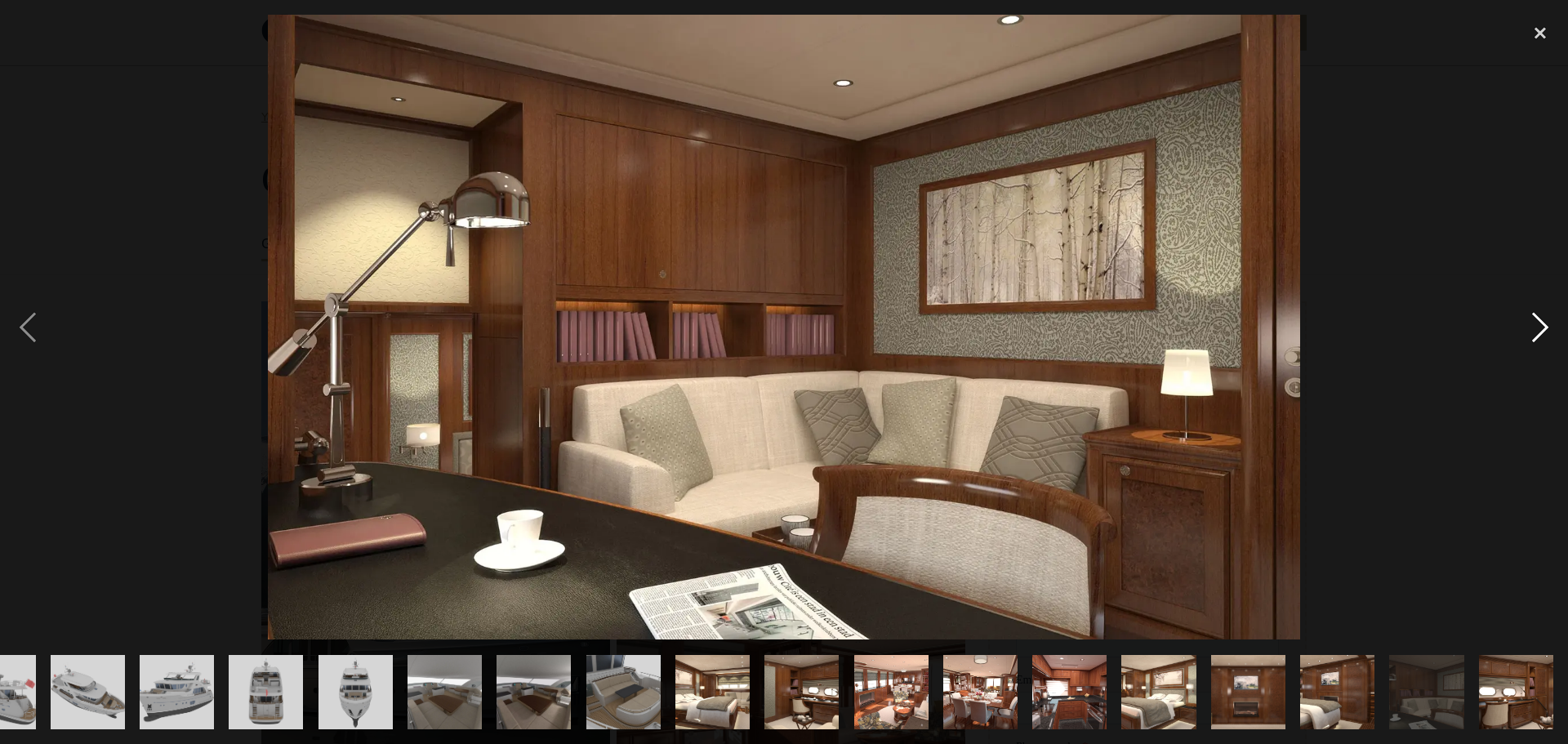
click at [1540, 326] on div "next image" at bounding box center [1540, 327] width 56 height 625
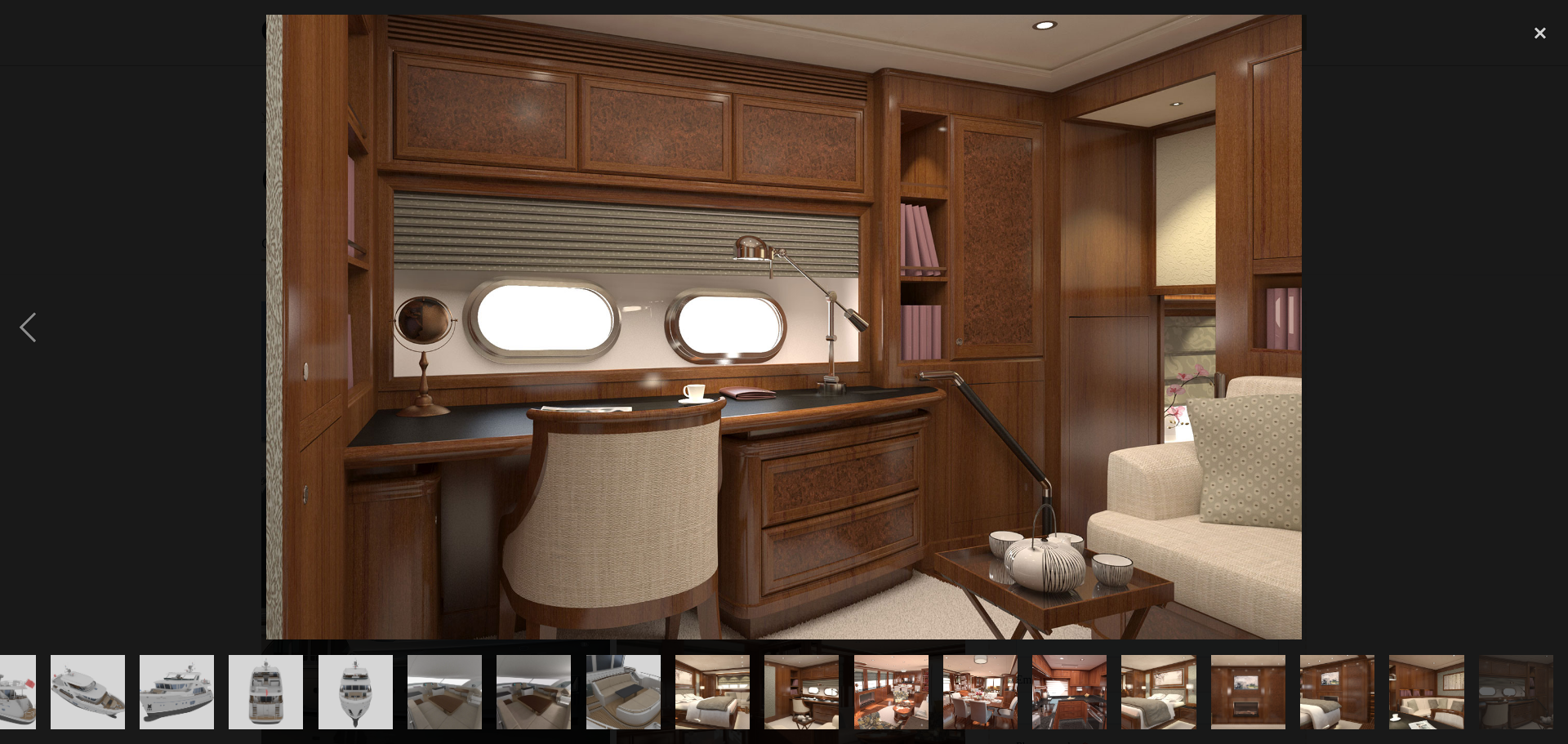
click at [1540, 326] on div "next image" at bounding box center [1540, 327] width 56 height 625
